Goal: Transaction & Acquisition: Obtain resource

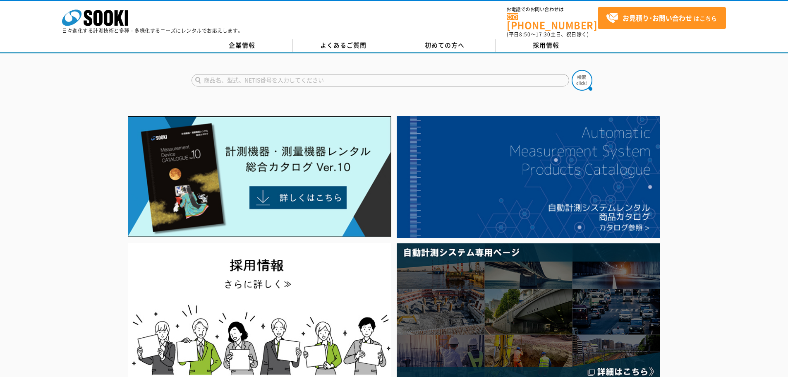
click at [325, 74] on input "text" at bounding box center [380, 80] width 378 height 12
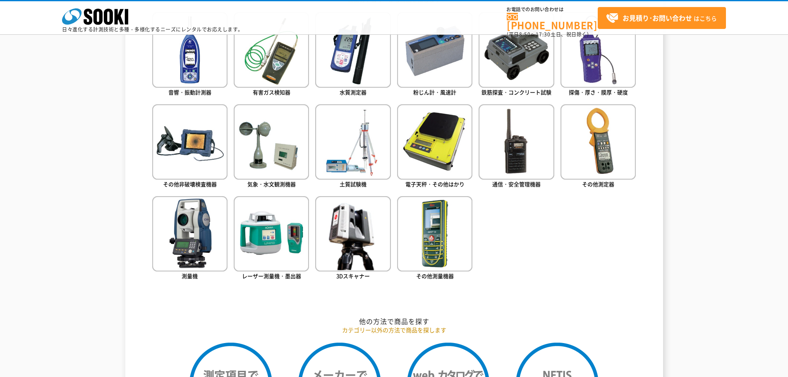
scroll to position [372, 0]
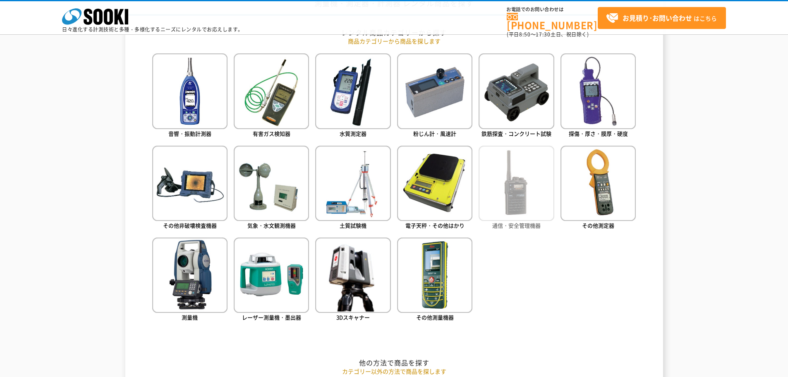
type input "商品名、型式、NETIS番号を入力してください"
click at [525, 190] on img at bounding box center [515, 183] width 75 height 75
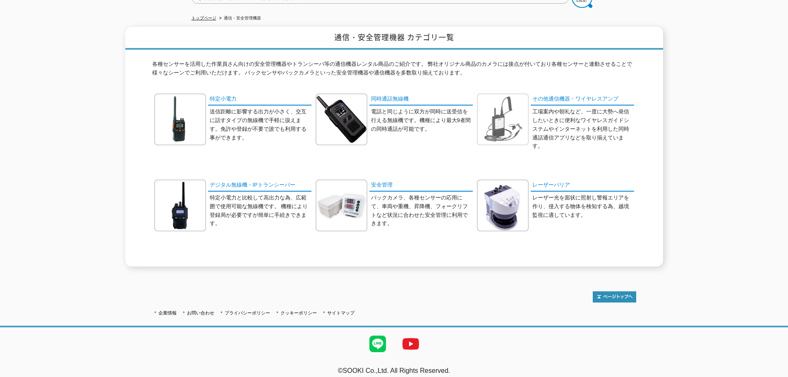
scroll to position [41, 0]
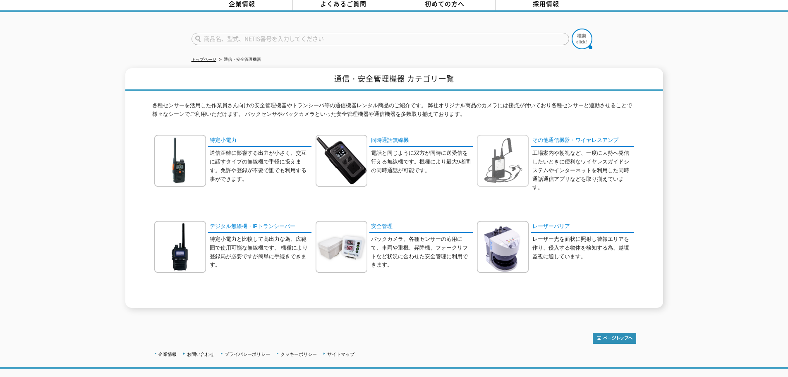
click at [516, 154] on img at bounding box center [503, 161] width 52 height 52
click at [333, 227] on img at bounding box center [341, 247] width 52 height 52
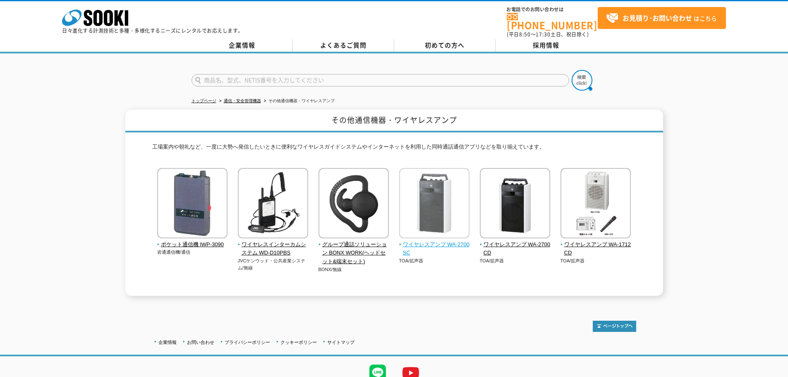
scroll to position [31, 0]
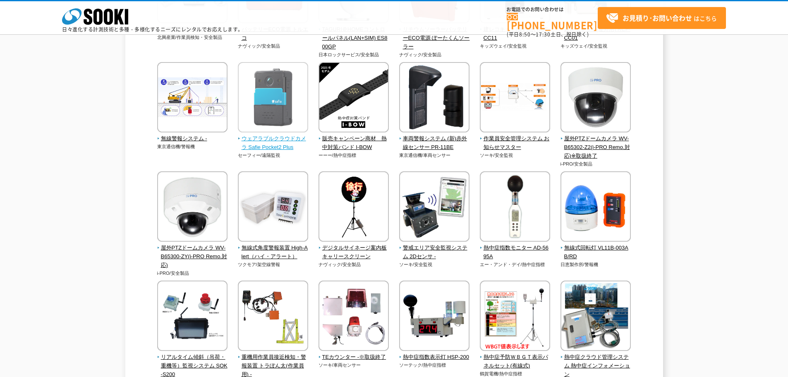
click at [595, 183] on img at bounding box center [595, 207] width 70 height 72
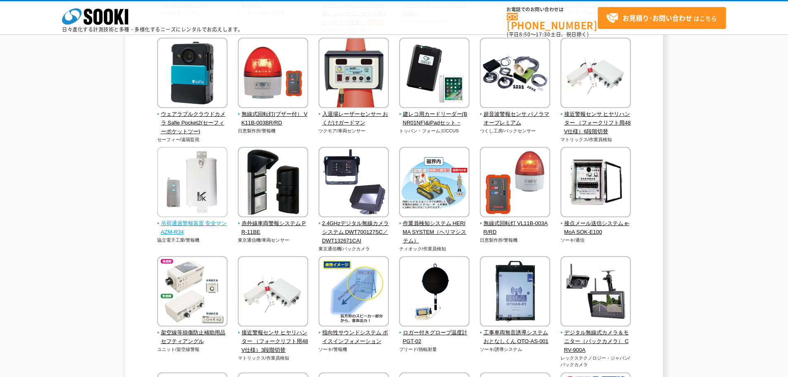
scroll to position [1046, 0]
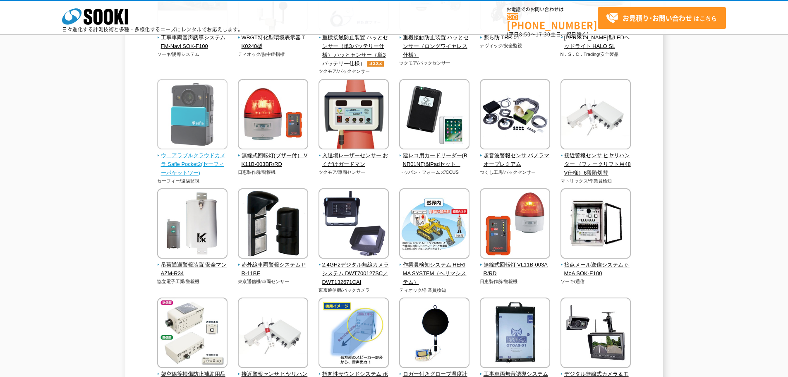
click at [191, 135] on img at bounding box center [192, 115] width 70 height 72
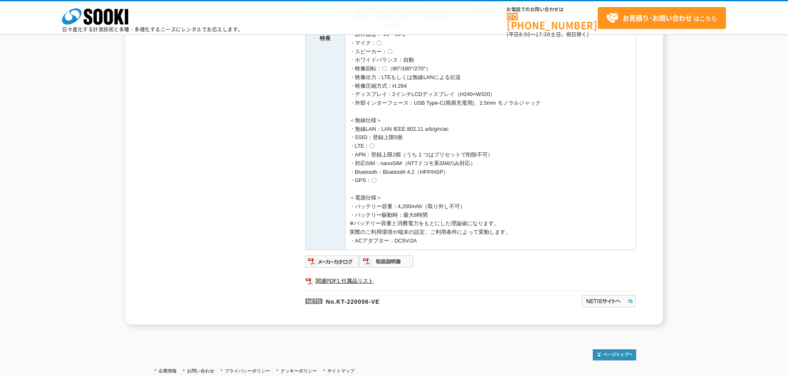
scroll to position [396, 0]
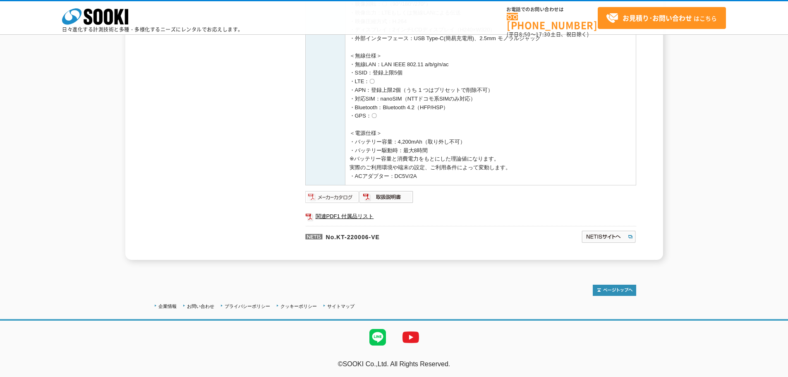
click at [341, 194] on img at bounding box center [332, 196] width 54 height 13
